Goal: Check status: Check status

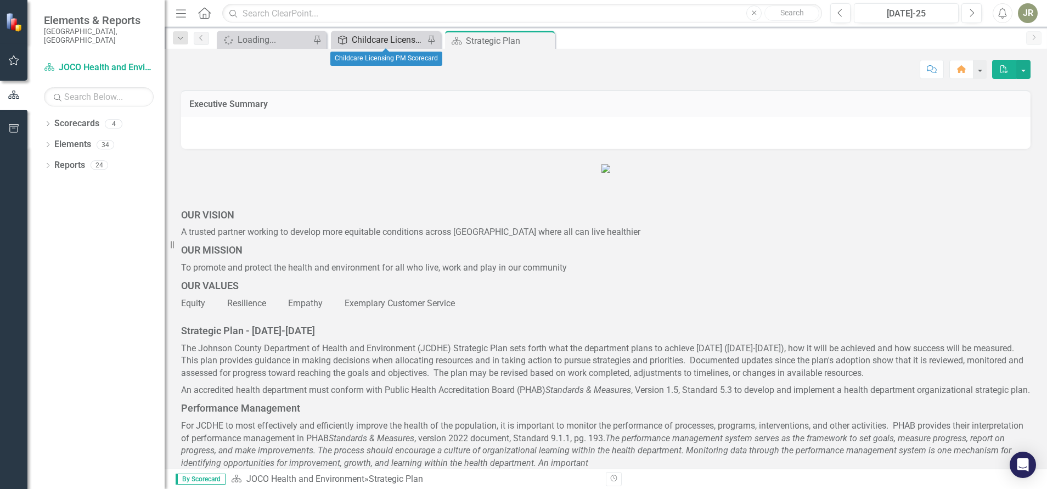
click at [395, 43] on div "Childcare Licensing PM Scorecard" at bounding box center [388, 40] width 72 height 14
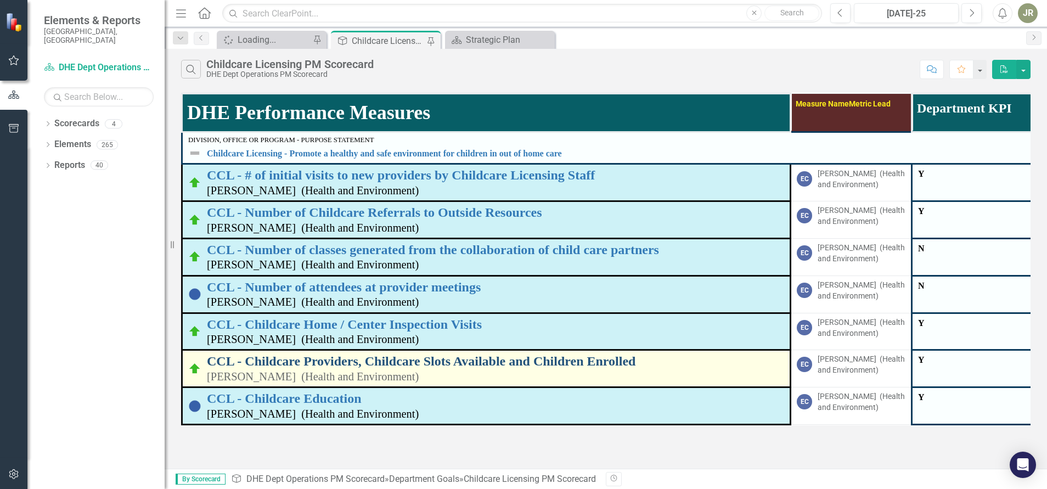
click at [549, 358] on link "CCL - Childcare Providers, Childcare Slots Available and Children Enrolled" at bounding box center [495, 361] width 577 height 14
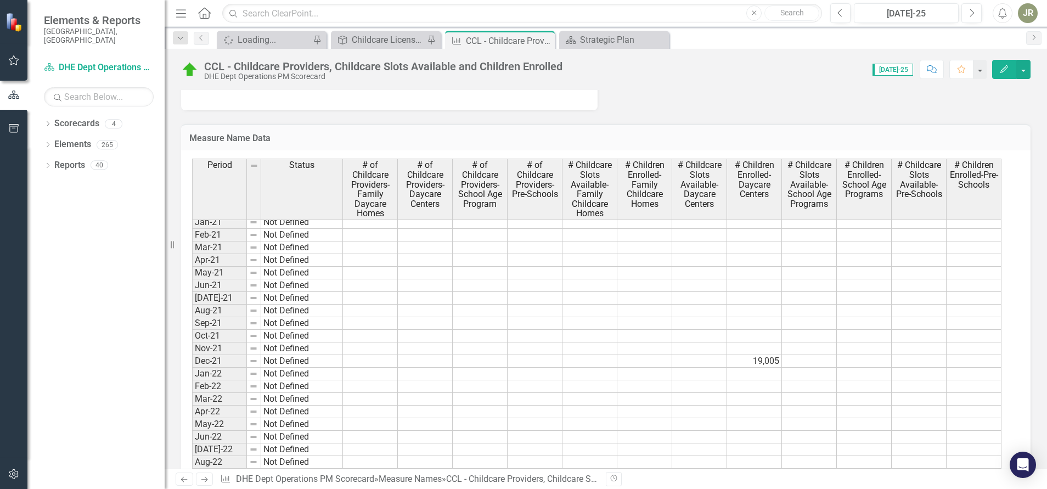
scroll to position [823, 0]
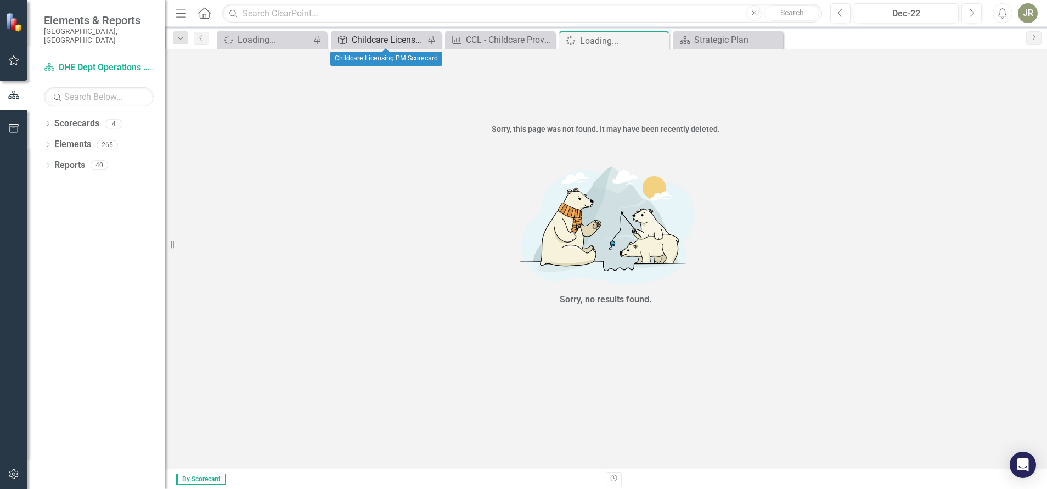
click at [378, 39] on div "Childcare Licensing PM Scorecard" at bounding box center [388, 40] width 72 height 14
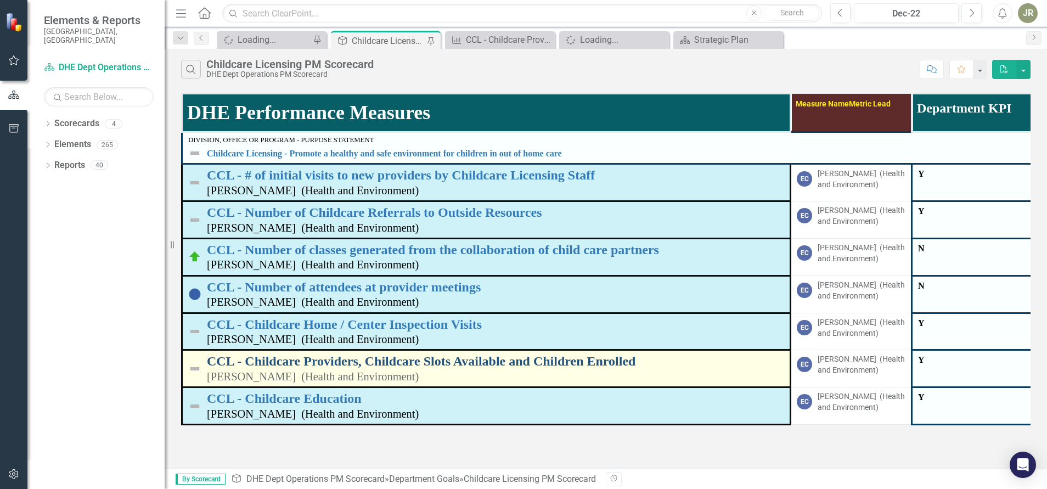
click at [477, 356] on link "CCL - Childcare Providers, Childcare Slots Available and Children Enrolled" at bounding box center [495, 361] width 577 height 14
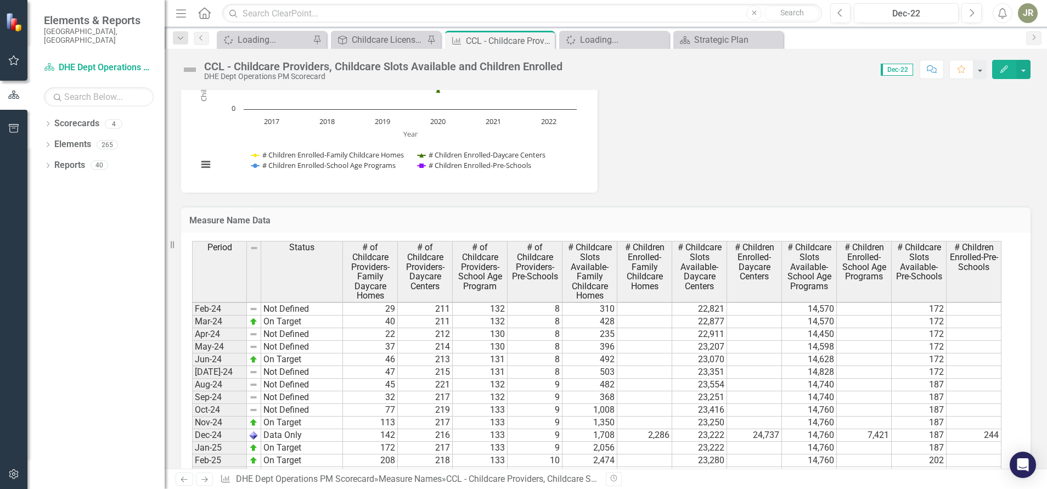
scroll to position [1399, 0]
